Goal: Information Seeking & Learning: Check status

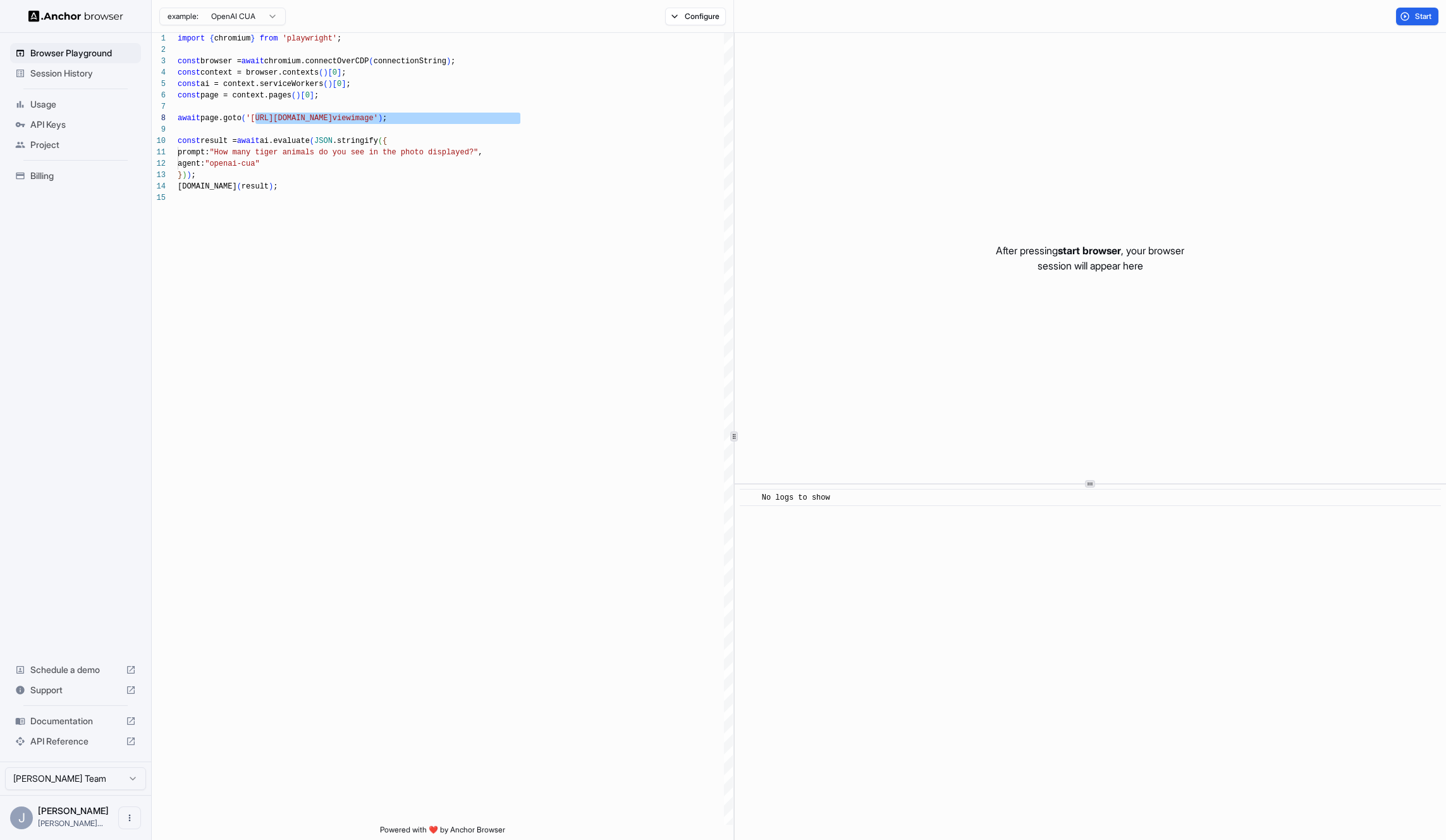
scroll to position [80, 0]
click at [74, 68] on span "Session History" at bounding box center [83, 73] width 106 height 12
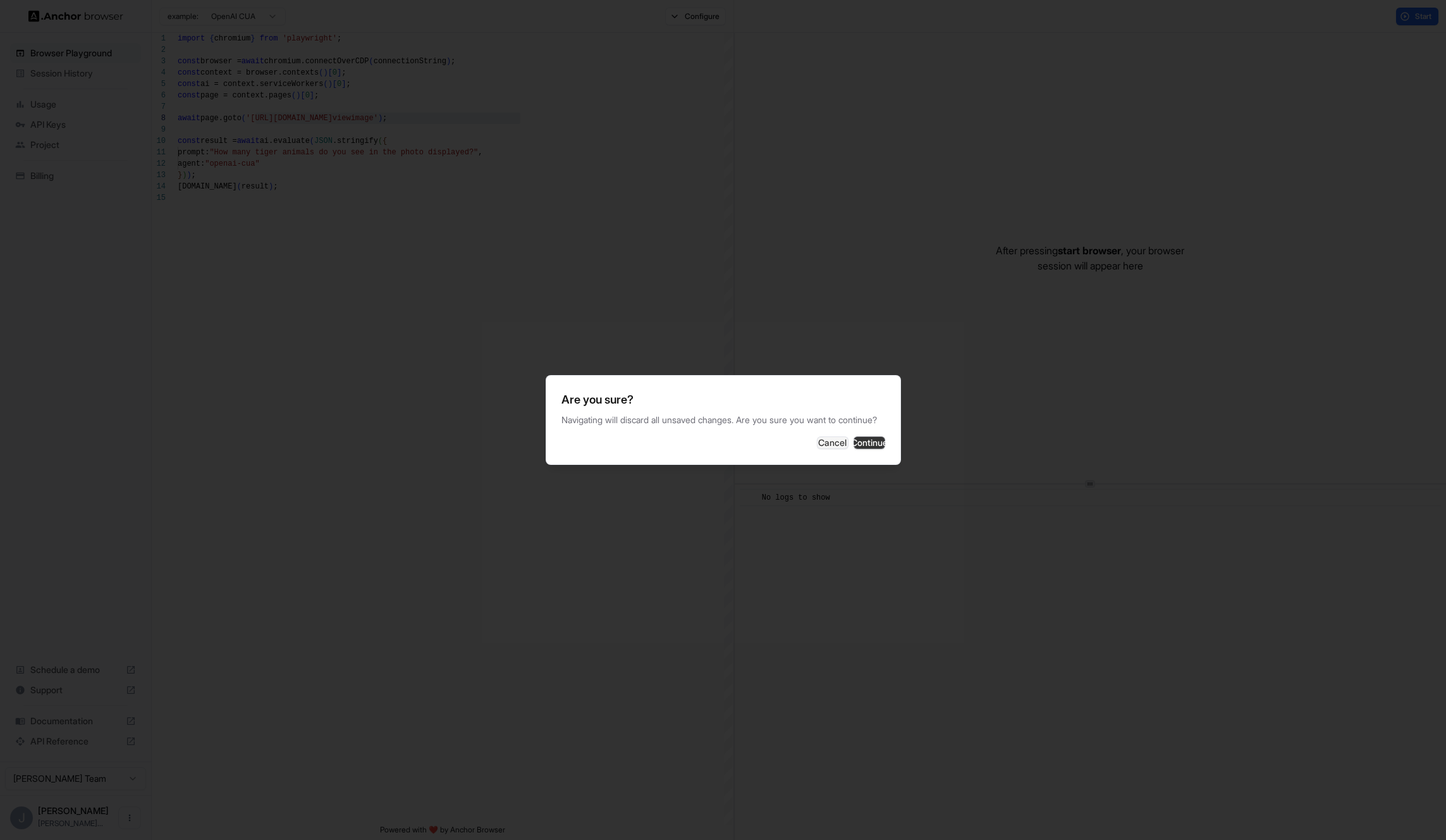
click at [854, 449] on button "Continue" at bounding box center [870, 442] width 32 height 12
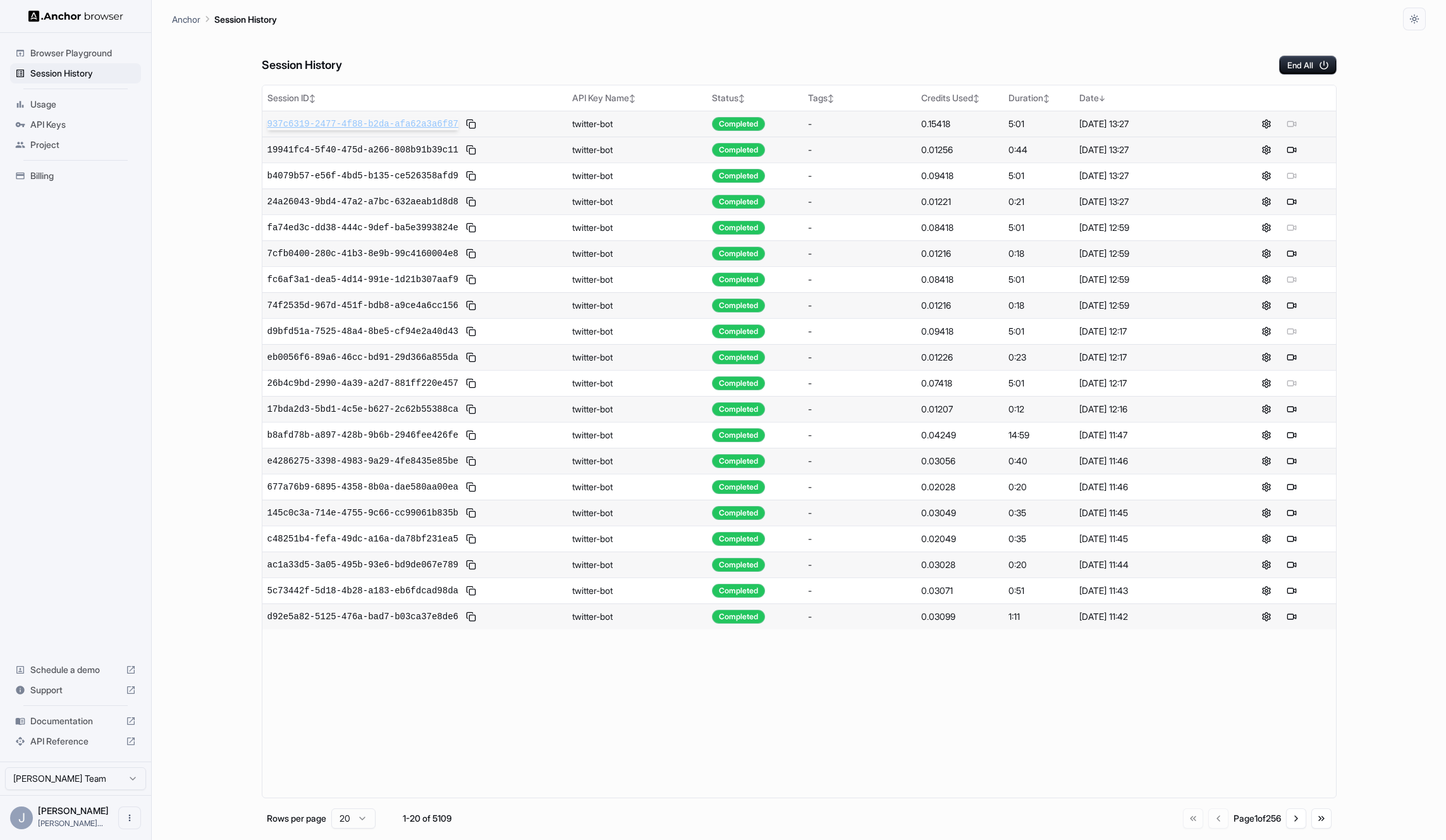
click at [360, 125] on span "937c6319-2477-4f88-b2da-afa62a3a6f87" at bounding box center [363, 123] width 191 height 12
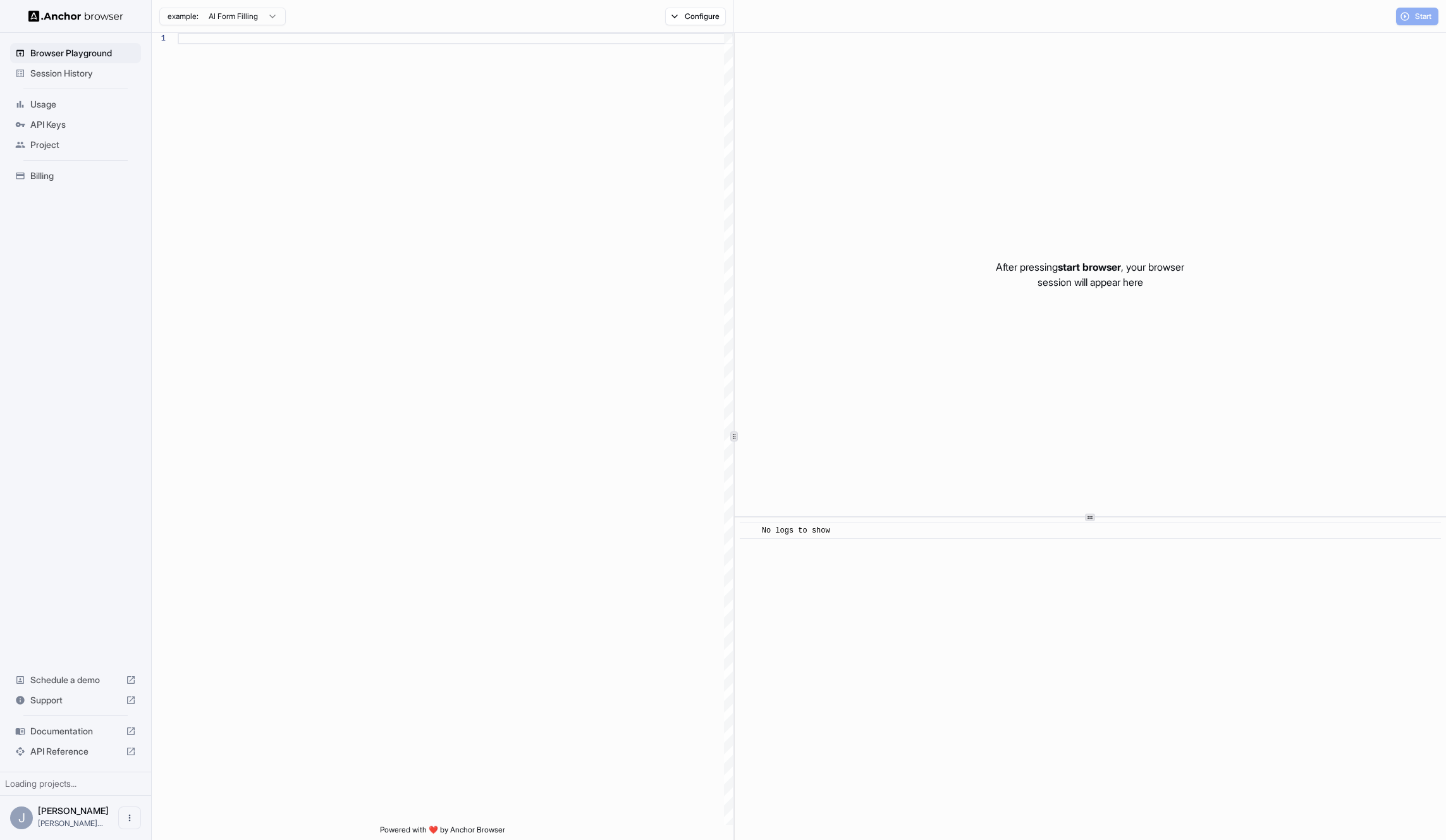
scroll to position [114, 0]
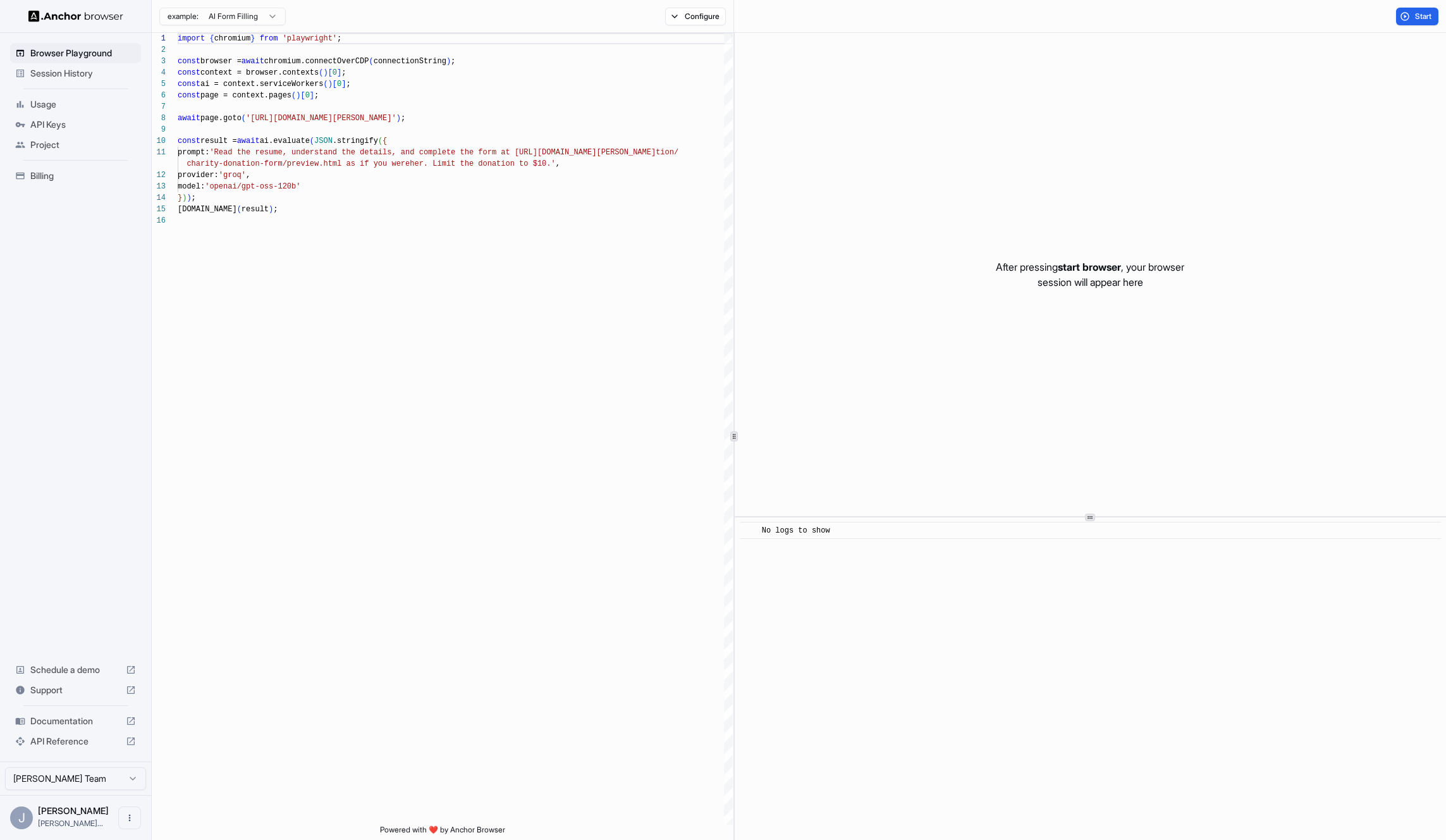
click at [109, 84] on ul "Browser Playground Session History Usage API Keys Project Billing" at bounding box center [76, 114] width 141 height 153
click at [108, 76] on span "Session History" at bounding box center [83, 73] width 106 height 12
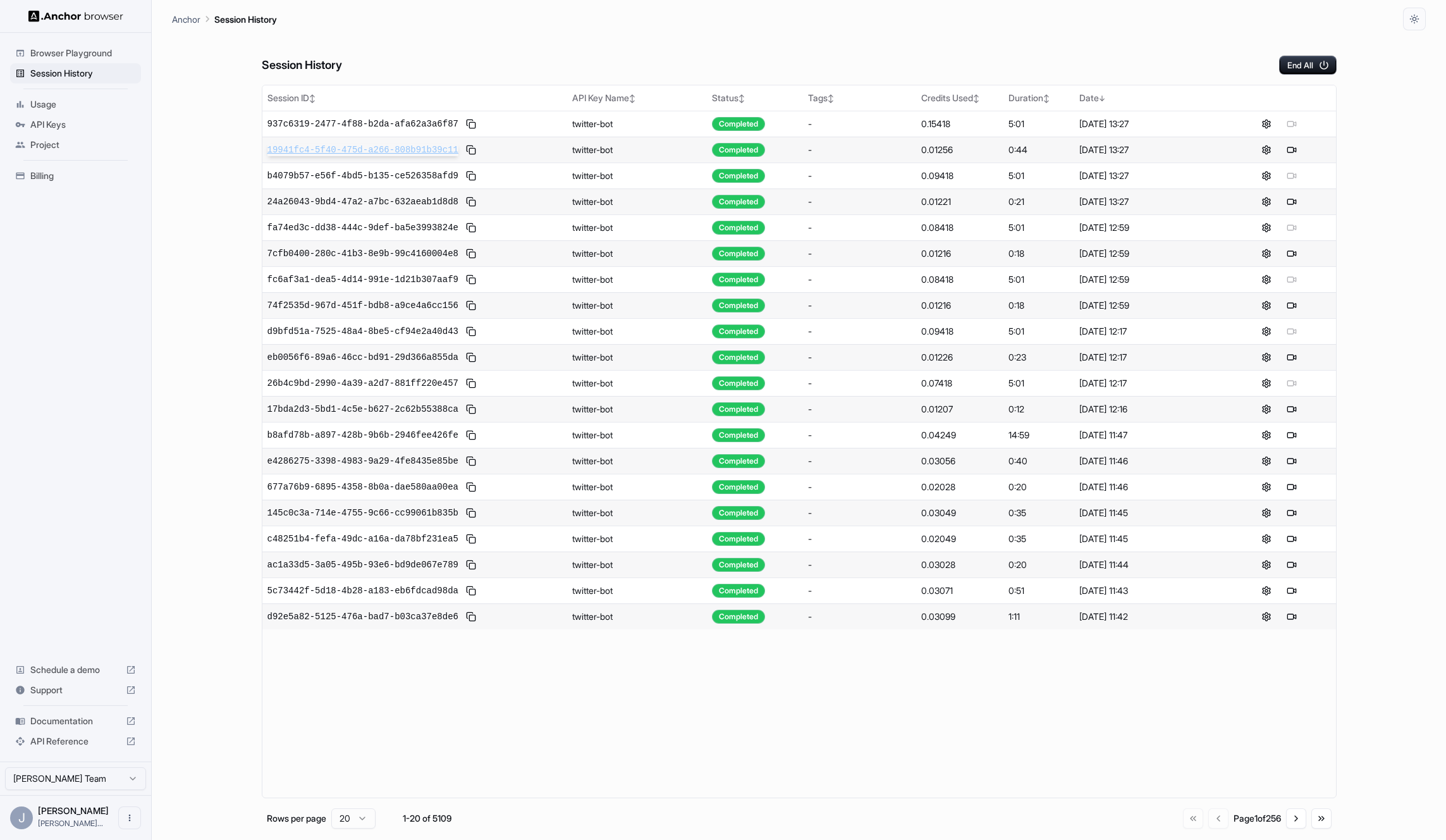
click at [358, 149] on span "19941fc4-5f40-475d-a266-808b91b39c11" at bounding box center [363, 149] width 191 height 12
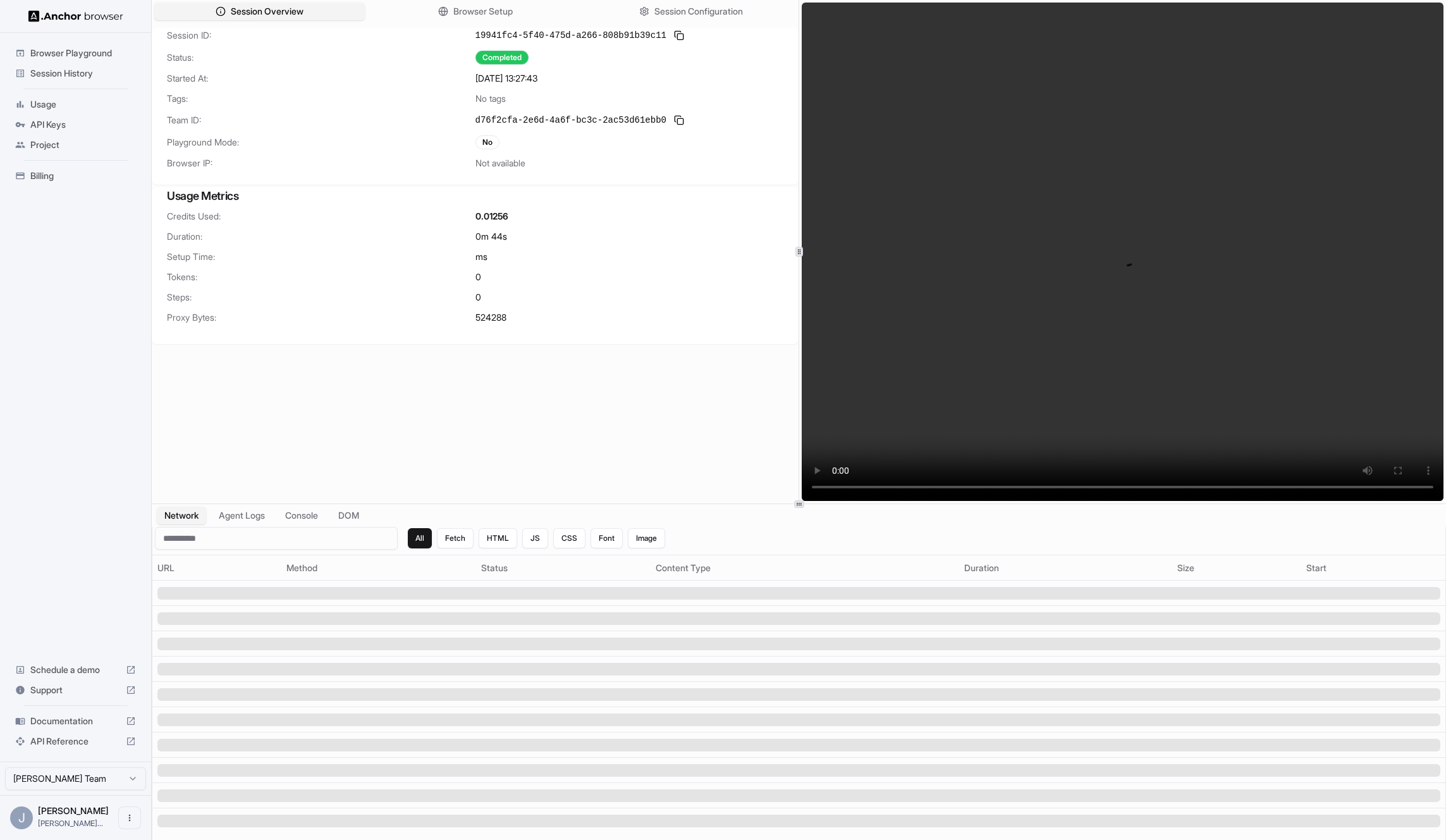
click at [475, 27] on div "Session Overview Browser Setup Session Configuration Session ID: 19941fc4-5f40-…" at bounding box center [475, 251] width 647 height 503
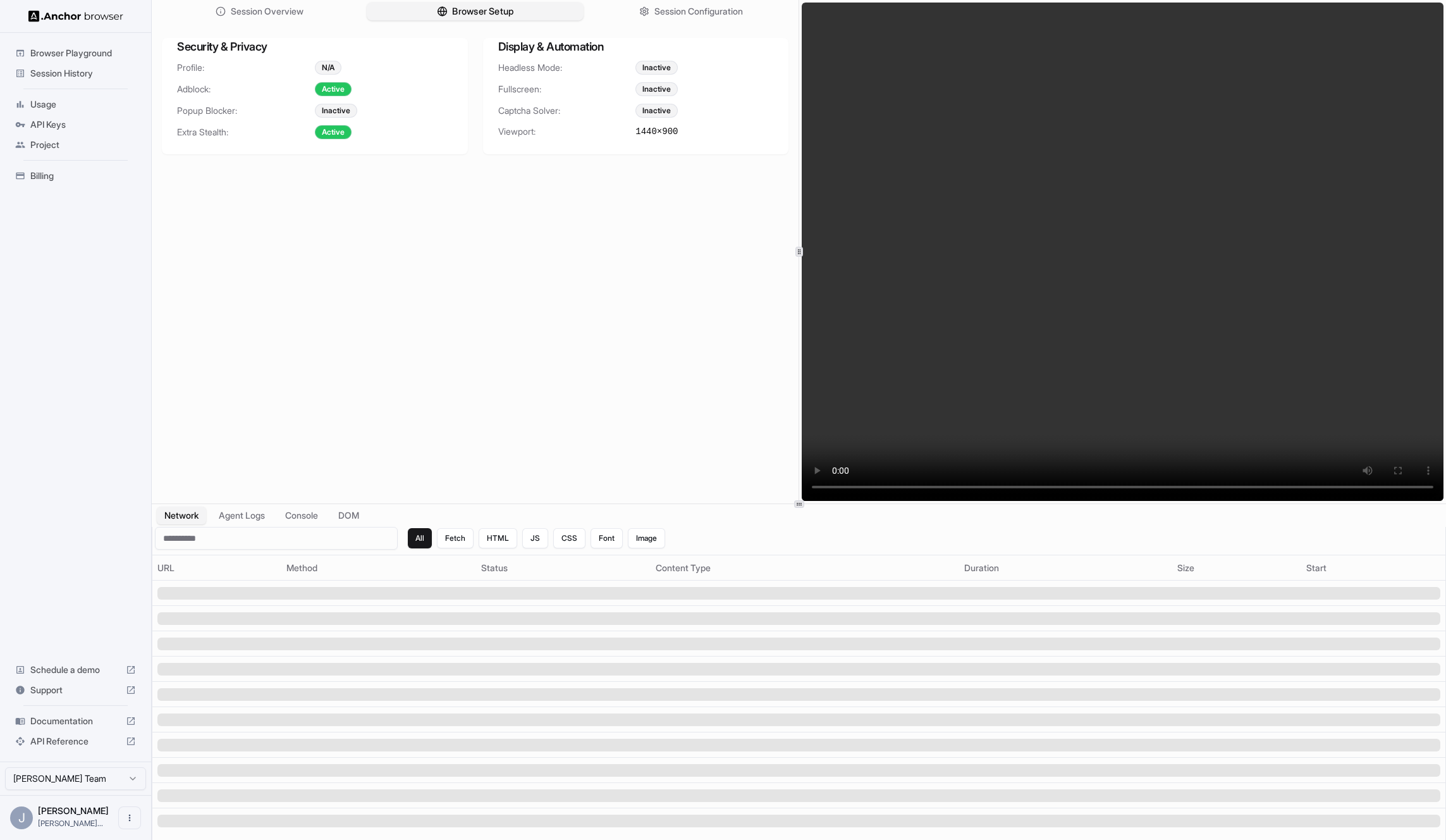
click at [471, 8] on span "Browser Setup" at bounding box center [483, 11] width 62 height 13
click at [691, 9] on span "Session Configuration" at bounding box center [699, 11] width 91 height 13
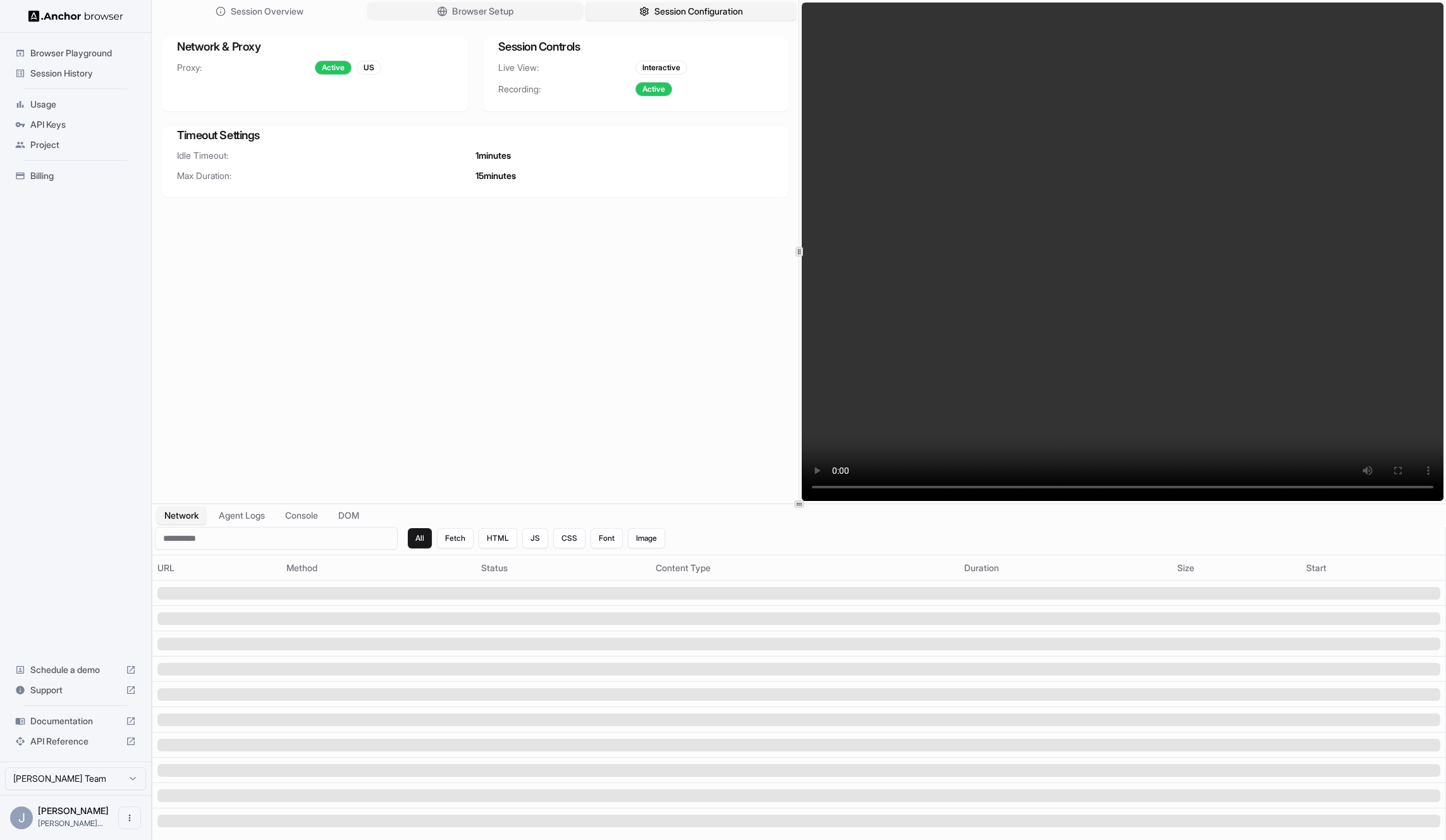
click at [555, 17] on button "Browser Setup" at bounding box center [475, 11] width 217 height 18
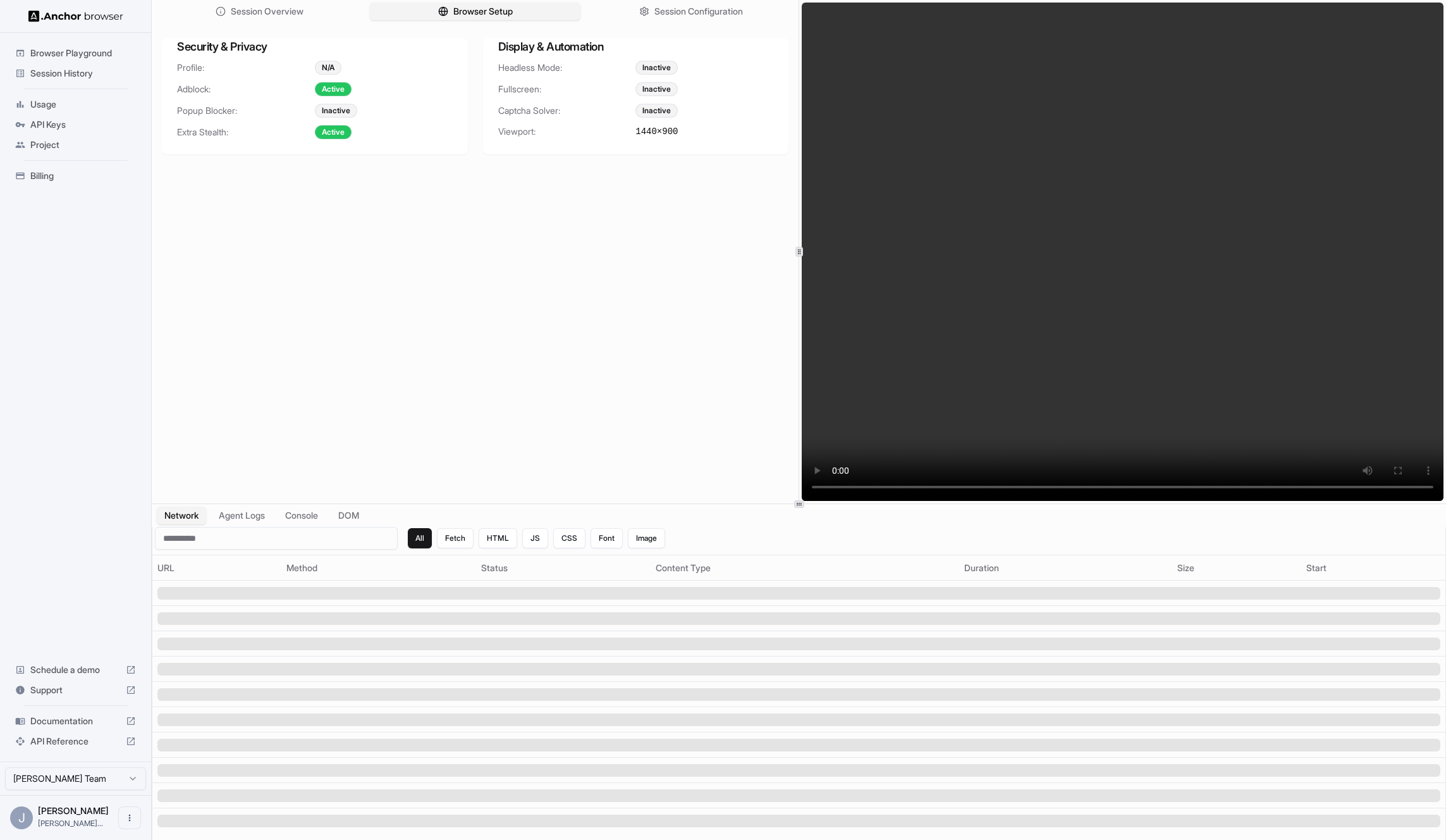
click at [314, 23] on div "Session Overview Browser Setup Session Configuration Security & Privacy Profile…" at bounding box center [475, 251] width 647 height 503
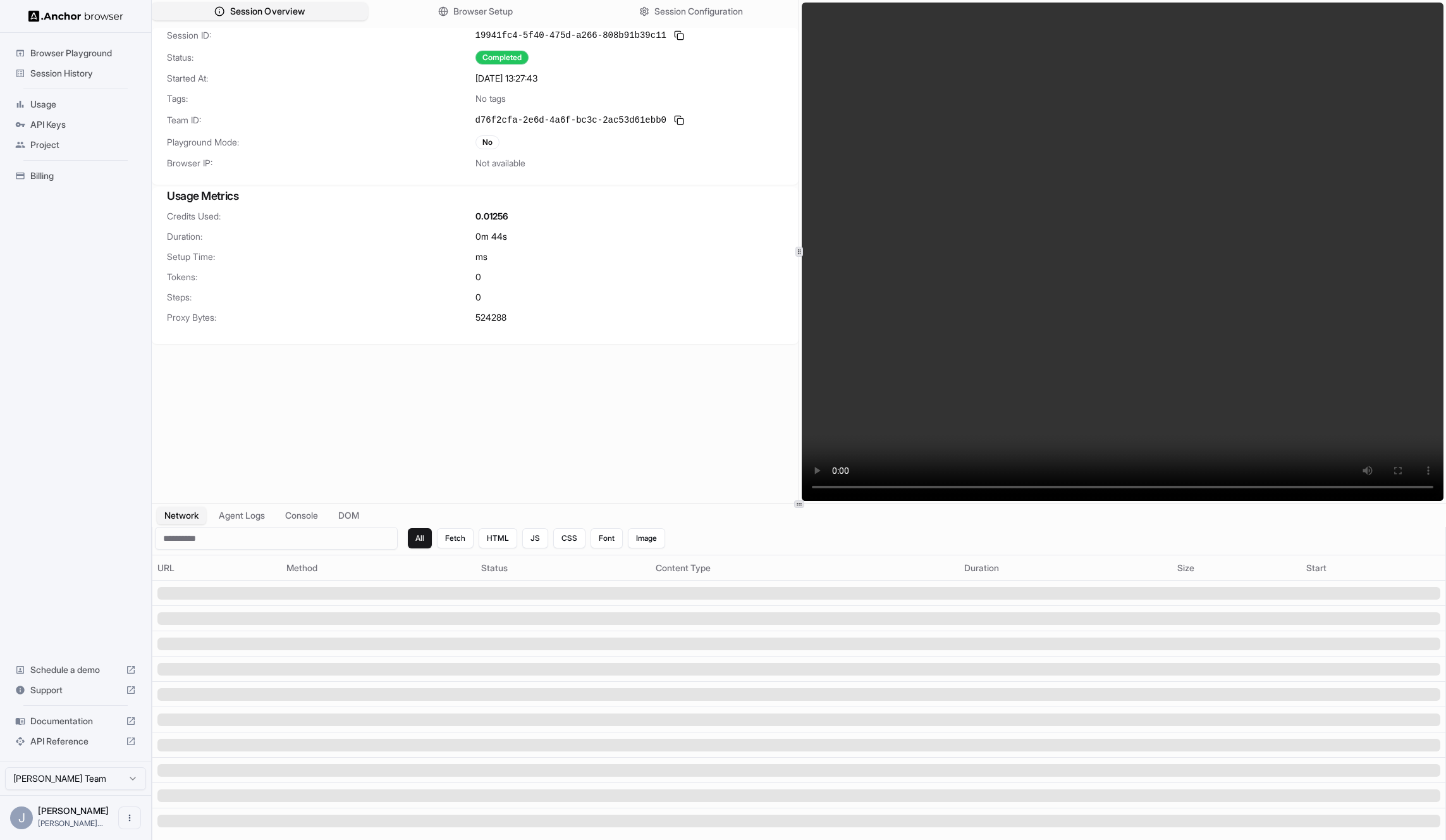
click at [315, 16] on button "Session Overview" at bounding box center [259, 11] width 217 height 18
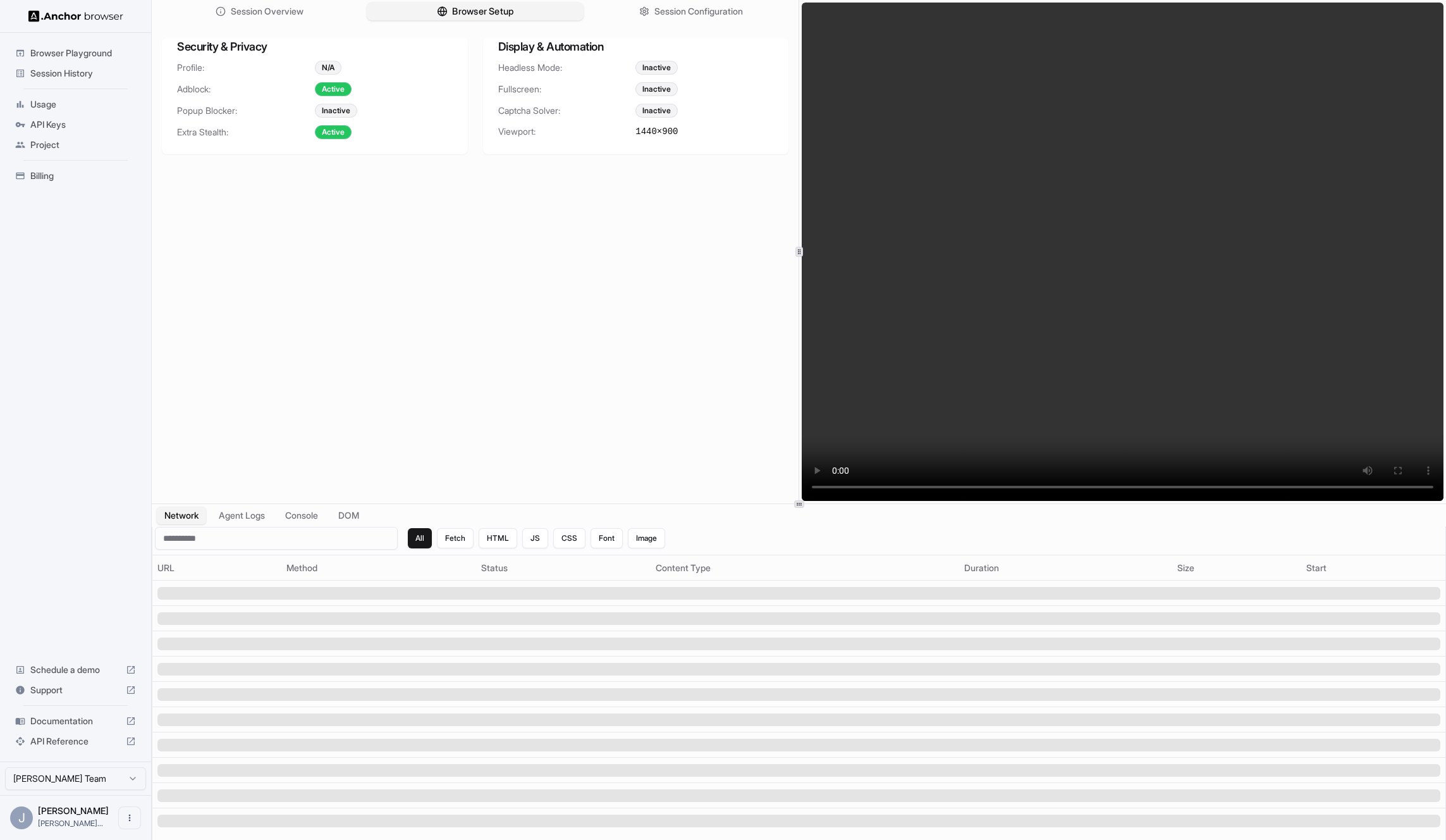
click at [452, 11] on span "Browser Setup" at bounding box center [483, 11] width 62 height 13
click at [260, 528] on input at bounding box center [277, 539] width 243 height 23
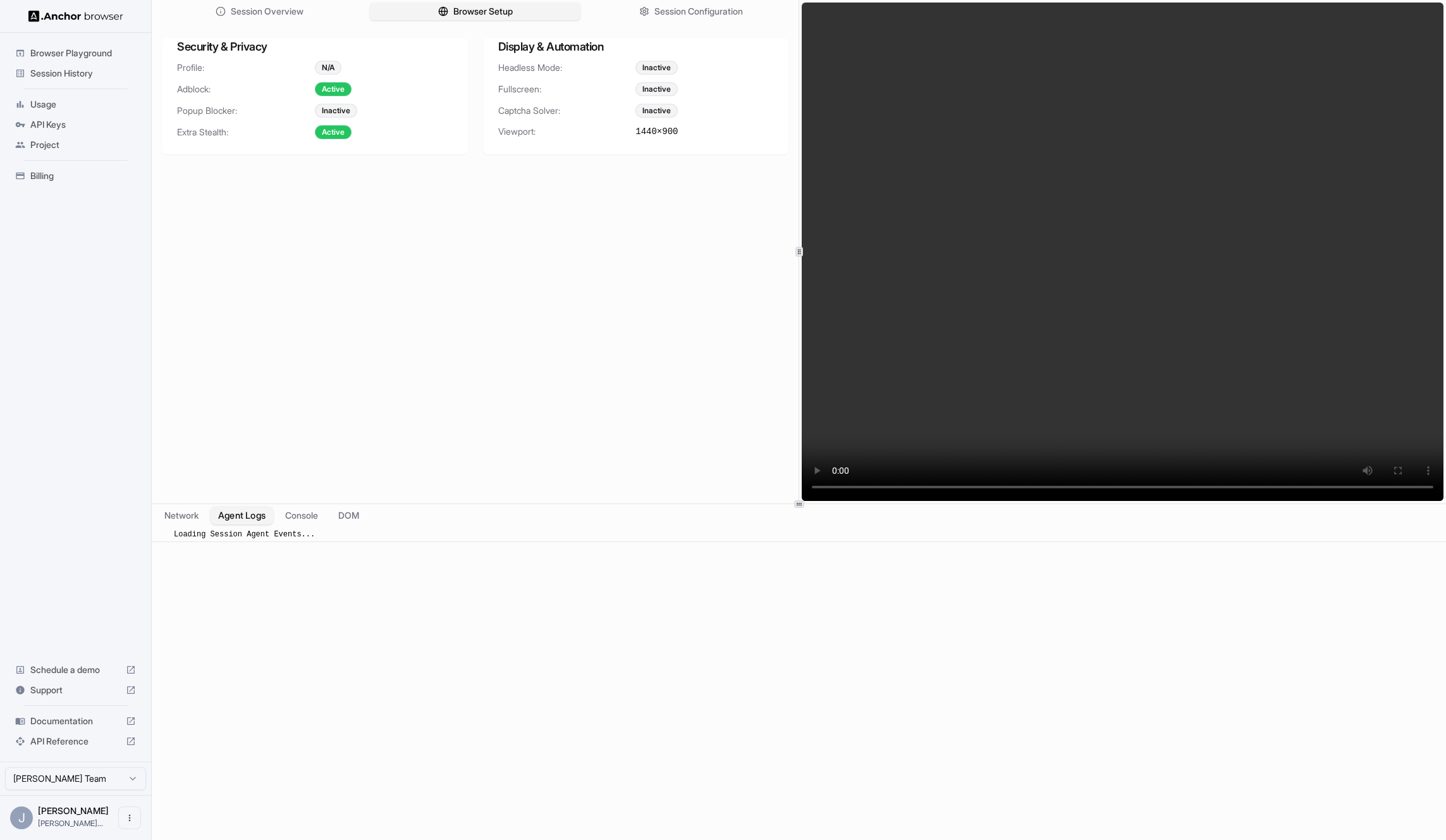
click at [264, 517] on button "Agent Logs" at bounding box center [241, 516] width 63 height 18
click at [296, 517] on button "Console" at bounding box center [301, 516] width 49 height 18
click at [342, 517] on button "DOM" at bounding box center [348, 516] width 37 height 18
click at [80, 76] on span "Session History" at bounding box center [83, 73] width 106 height 12
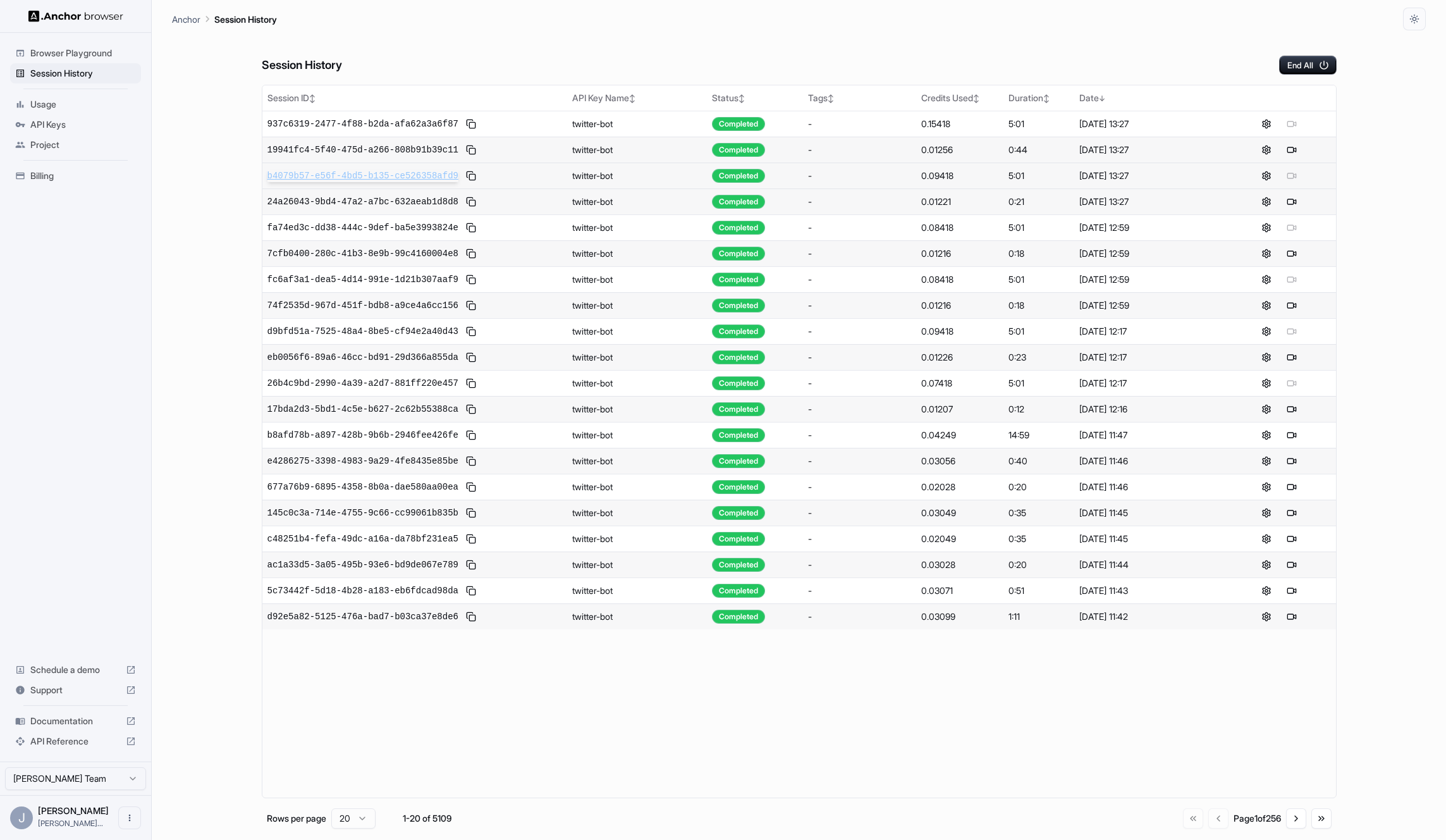
click at [358, 177] on span "b4079b57-e56f-4bd5-b135-ce526358afd9" at bounding box center [363, 175] width 191 height 12
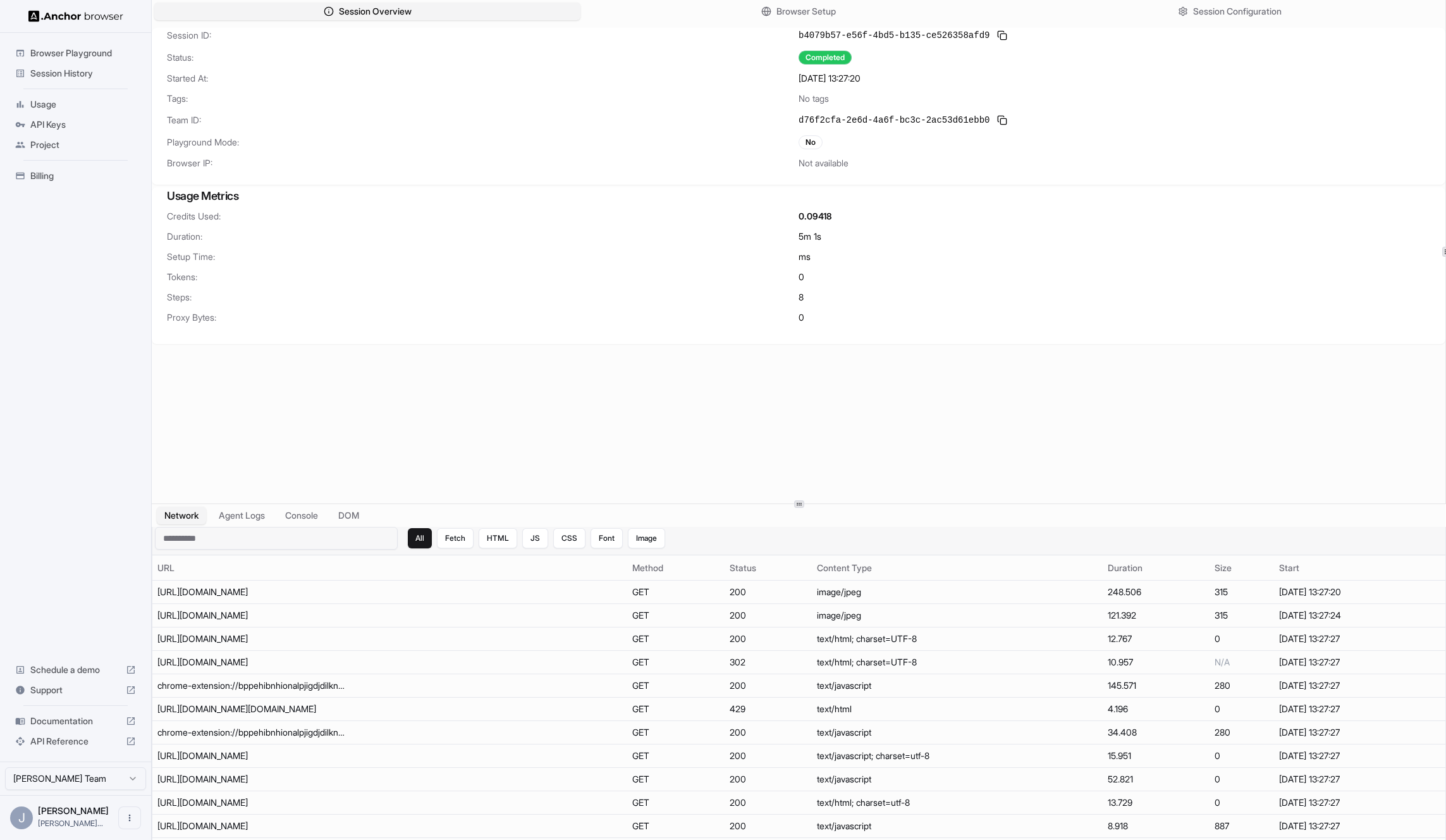
click at [257, 527] on input at bounding box center [277, 539] width 243 height 23
click at [258, 521] on button "Agent Logs" at bounding box center [241, 516] width 63 height 18
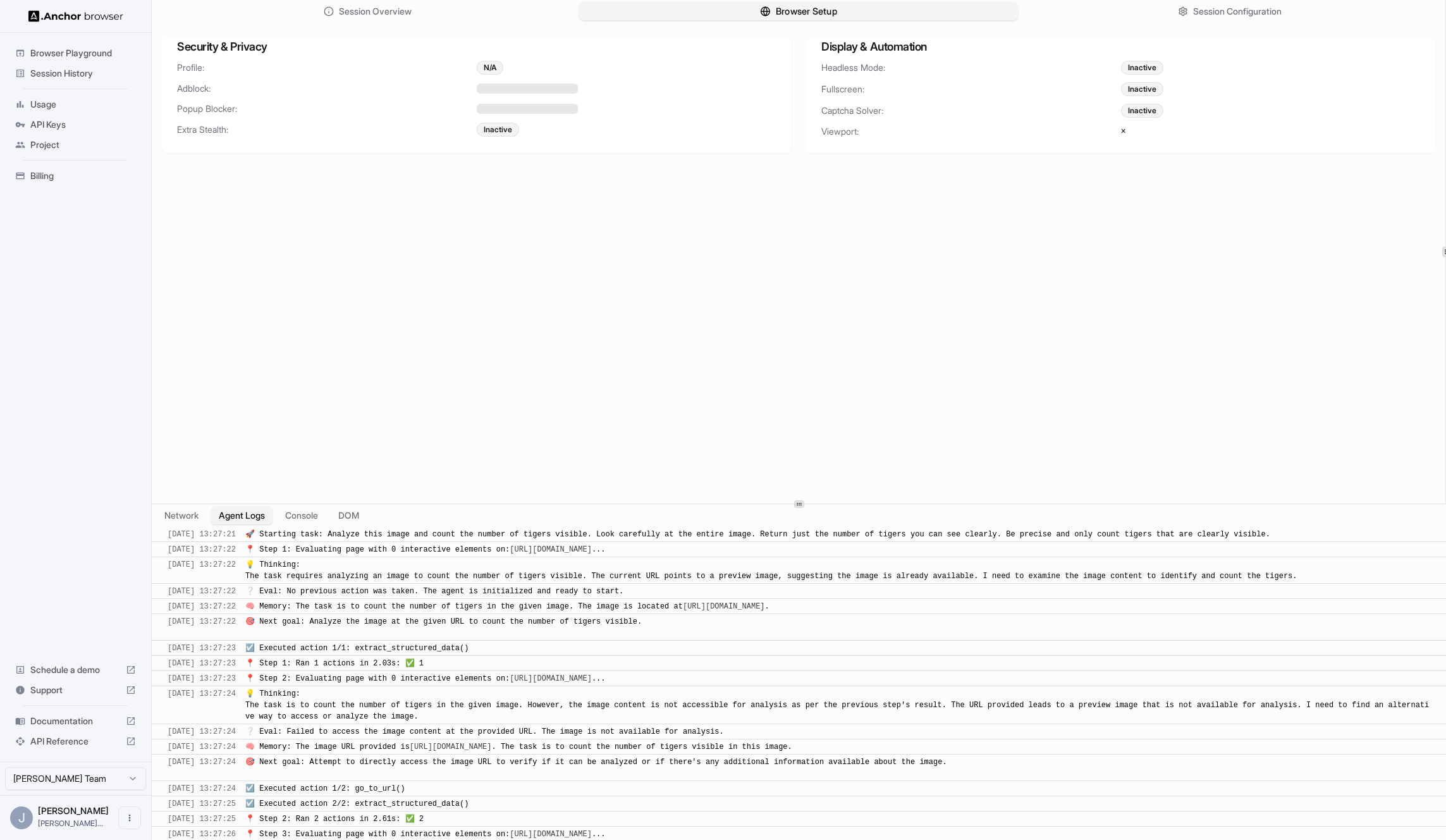
drag, startPoint x: 893, startPoint y: 7, endPoint x: 878, endPoint y: 11, distance: 15.5
click at [893, 7] on button "Browser Setup" at bounding box center [798, 11] width 438 height 18
click at [1177, 15] on icon "button" at bounding box center [1182, 11] width 10 height 10
click at [439, 28] on div "Network & Proxy Proxy: Inactive Session Controls Live View: Interactive Recordi…" at bounding box center [799, 117] width 1294 height 180
click at [439, 20] on button "Session Overview" at bounding box center [367, 11] width 438 height 18
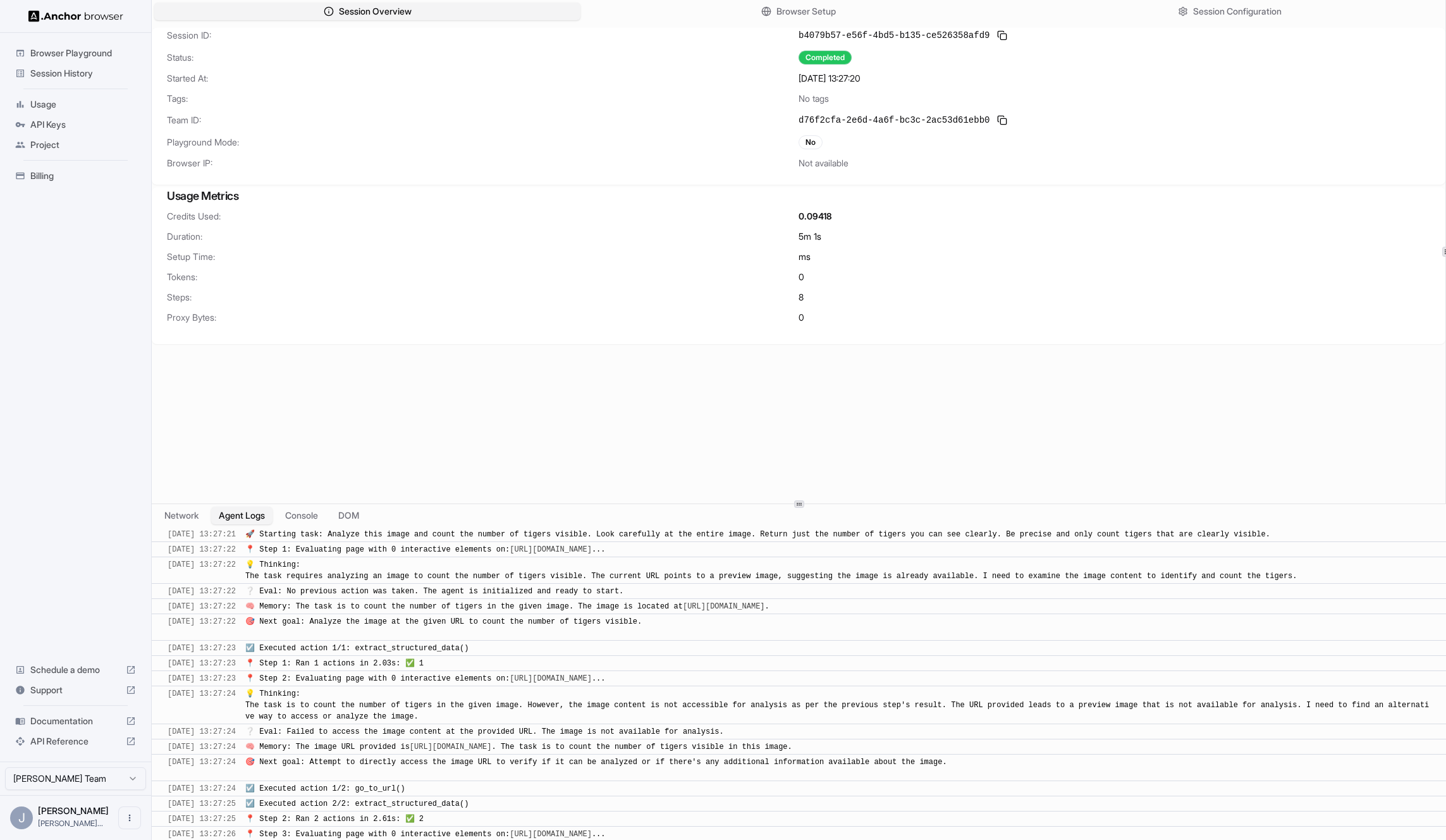
click at [802, 507] on div at bounding box center [799, 503] width 10 height 7
